Goal: Transaction & Acquisition: Purchase product/service

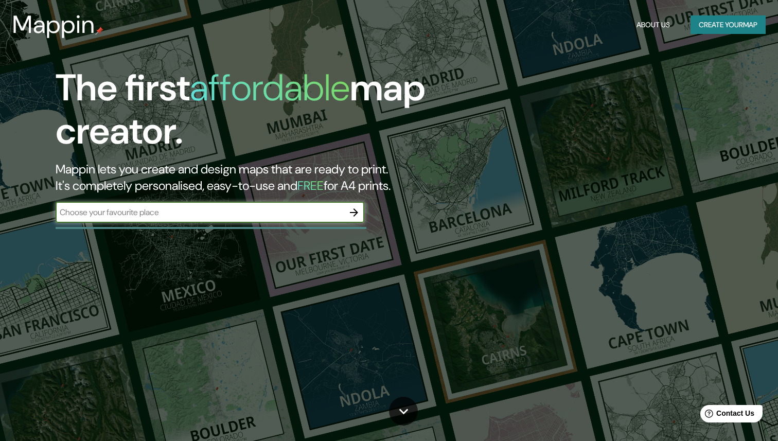
click at [737, 26] on button "Create your map" at bounding box center [728, 24] width 75 height 19
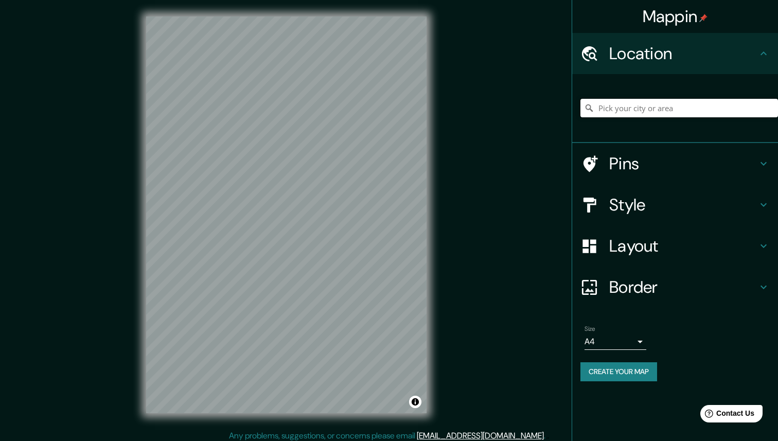
click at [654, 112] on input "Pick your city or area" at bounding box center [680, 108] width 198 height 19
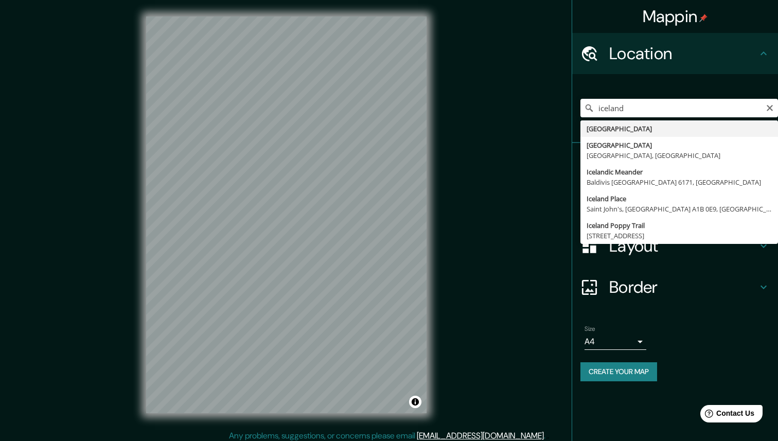
type input "[GEOGRAPHIC_DATA]"
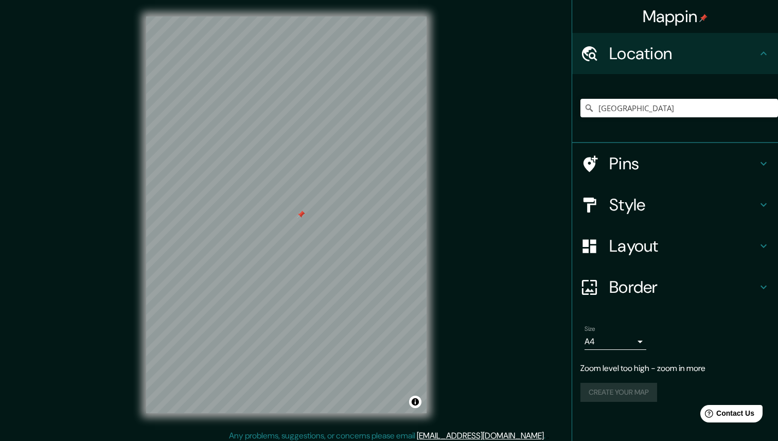
click at [302, 213] on div at bounding box center [301, 215] width 8 height 8
click at [631, 159] on h4 "Pins" at bounding box center [684, 163] width 148 height 21
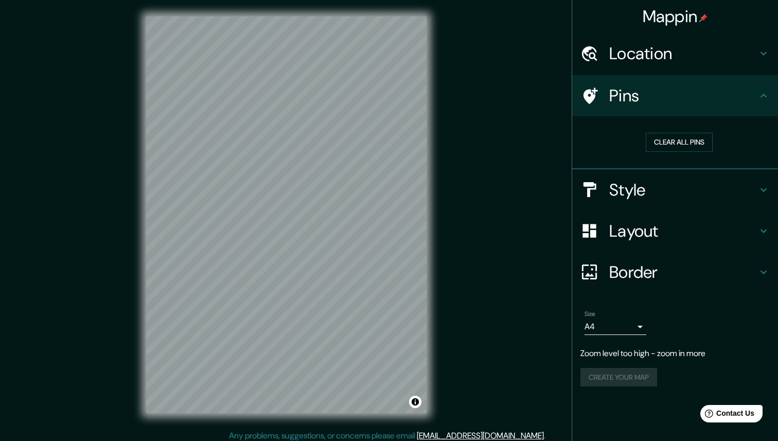
click at [662, 59] on h4 "Location" at bounding box center [684, 53] width 148 height 21
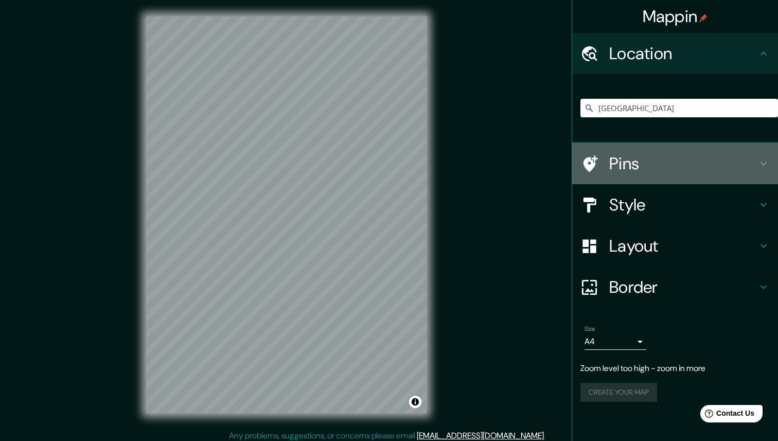
click at [617, 166] on h4 "Pins" at bounding box center [684, 163] width 148 height 21
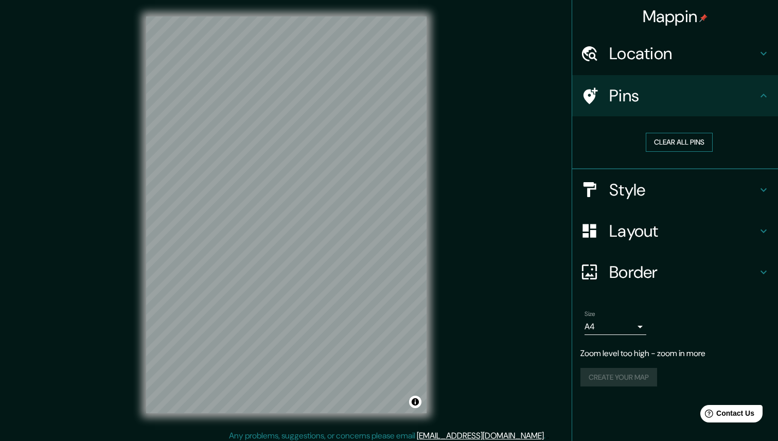
click at [671, 140] on button "Clear all pins" at bounding box center [679, 142] width 67 height 19
